Goal: Transaction & Acquisition: Purchase product/service

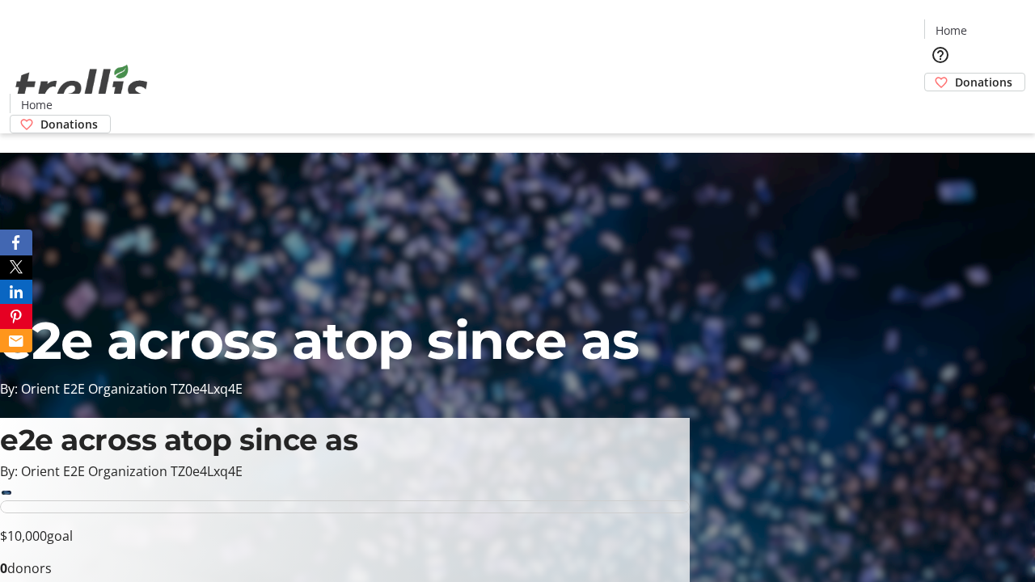
click at [955, 74] on span "Donations" at bounding box center [983, 82] width 57 height 17
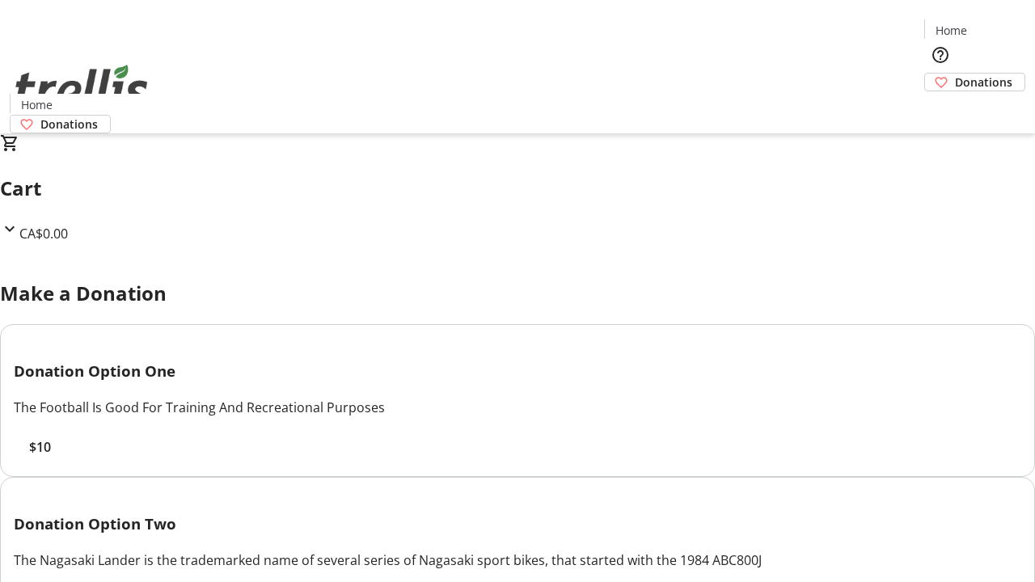
click at [51, 457] on span "$10" at bounding box center [40, 446] width 22 height 19
select select "CA"
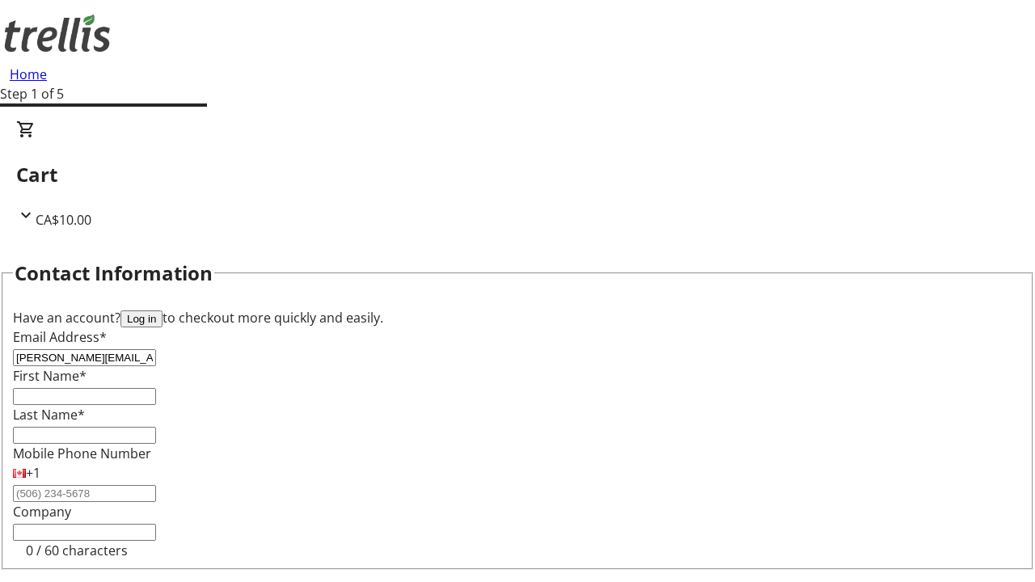
type input "[PERSON_NAME][EMAIL_ADDRESS][DOMAIN_NAME]"
type input "[PERSON_NAME]"
type input "[STREET_ADDRESS][PERSON_NAME]"
type input "Kelowna"
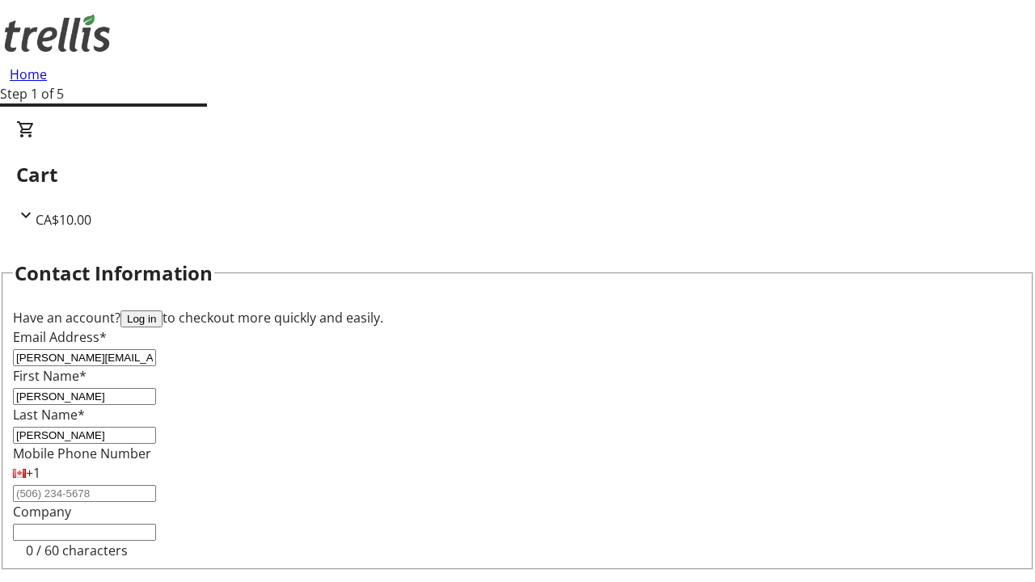
select select "BC"
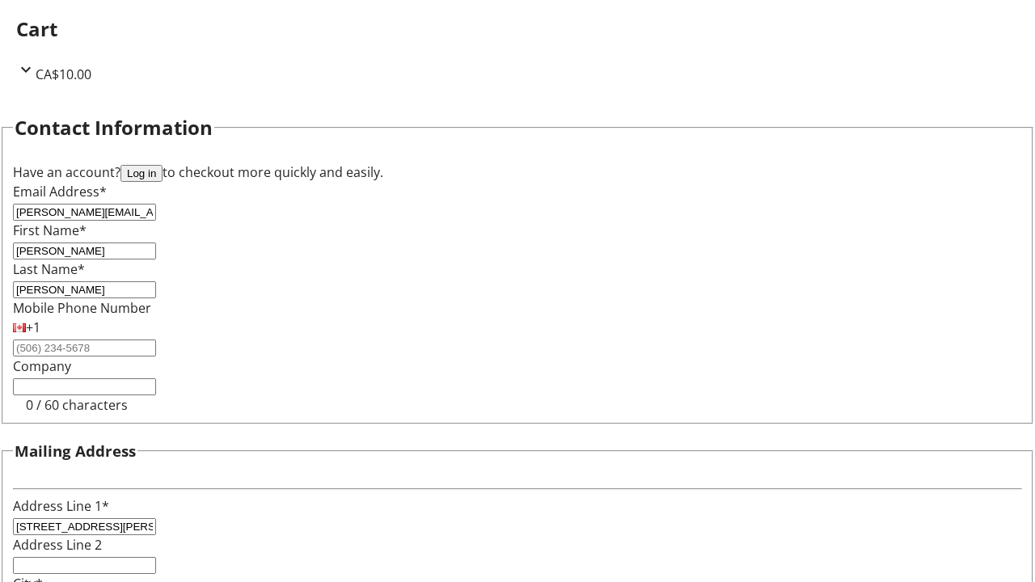
type input "Kelowna"
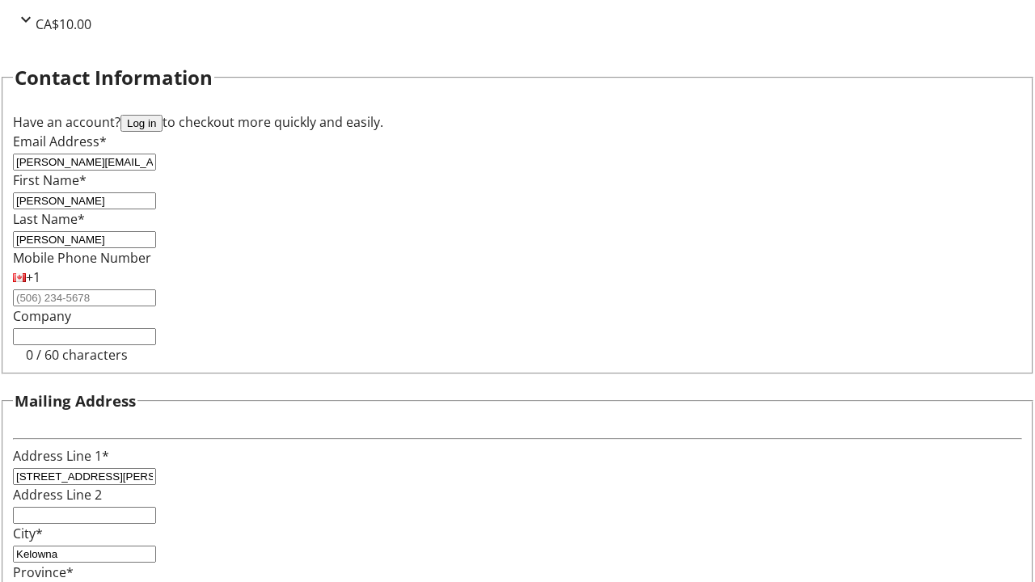
type input "V1Y 0C2"
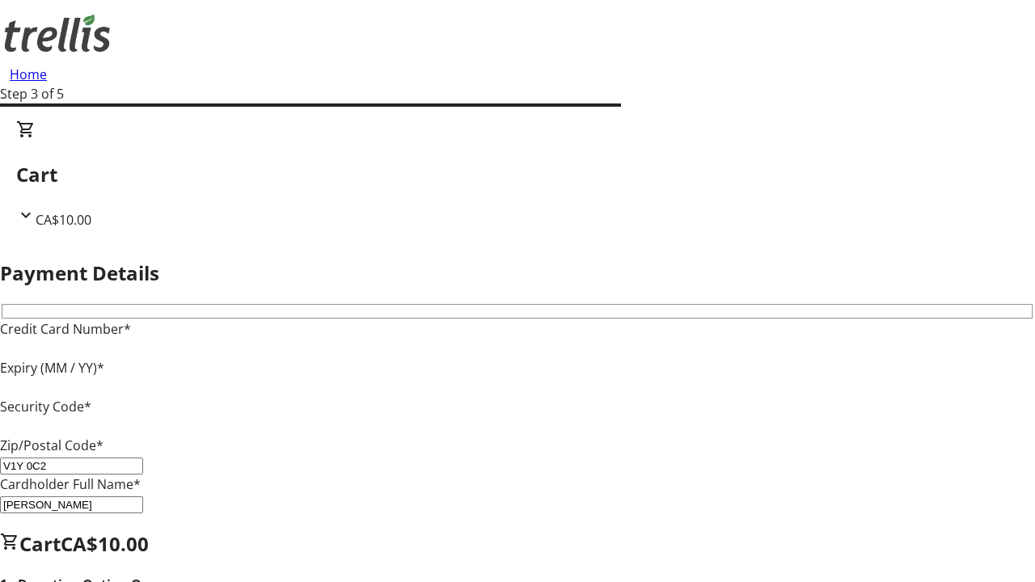
type input "V1Y 0C2"
